Goal: Submit feedback/report problem

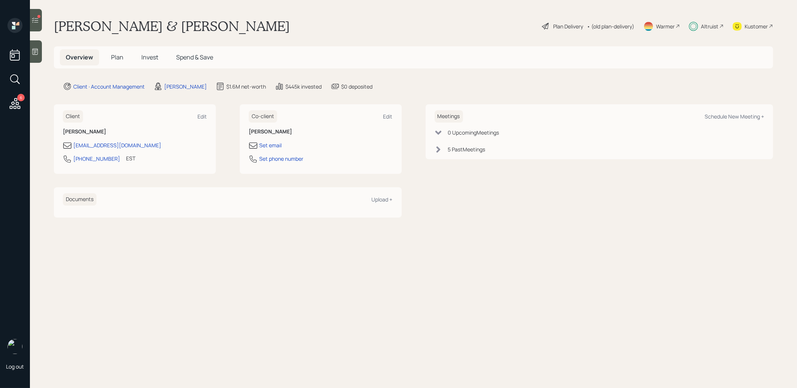
click at [36, 18] on icon at bounding box center [35, 20] width 6 height 5
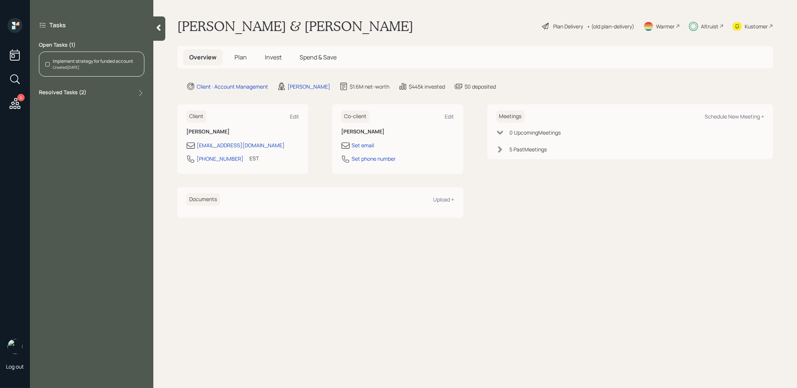
click at [92, 62] on div "Implement strategy for funded account" at bounding box center [93, 61] width 80 height 7
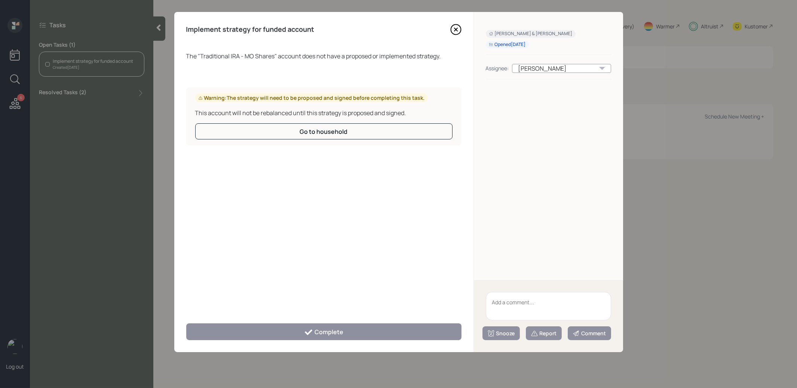
click at [510, 303] on textarea at bounding box center [548, 306] width 125 height 28
type textarea "legacy"
click at [548, 332] on div "Report" at bounding box center [544, 333] width 26 height 7
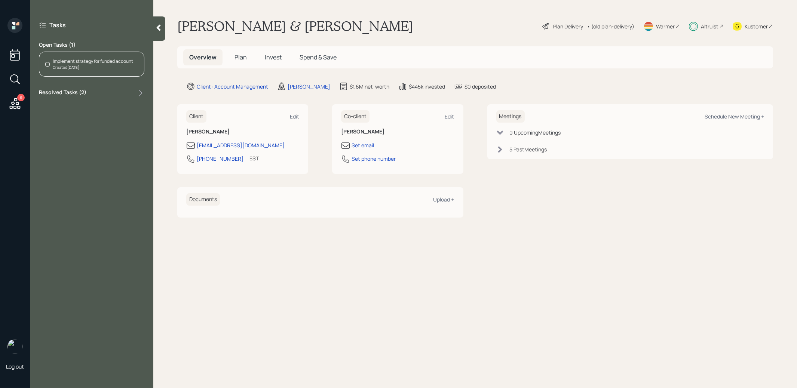
click at [17, 99] on icon at bounding box center [15, 103] width 11 height 11
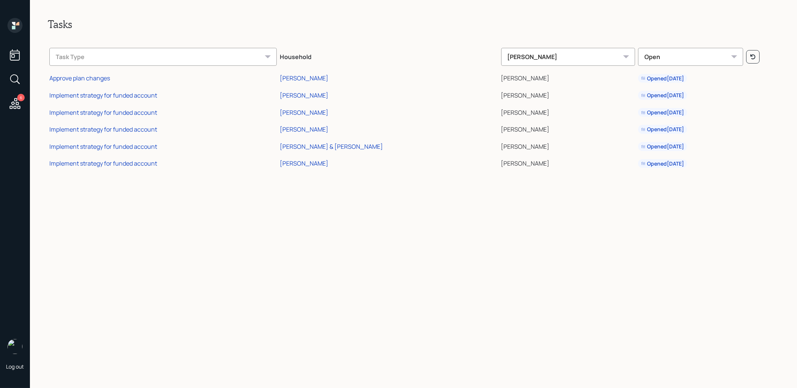
click at [316, 157] on td "[PERSON_NAME]" at bounding box center [388, 162] width 221 height 17
click at [313, 165] on div "[PERSON_NAME]" at bounding box center [304, 163] width 49 height 8
